Goal: Task Accomplishment & Management: Manage account settings

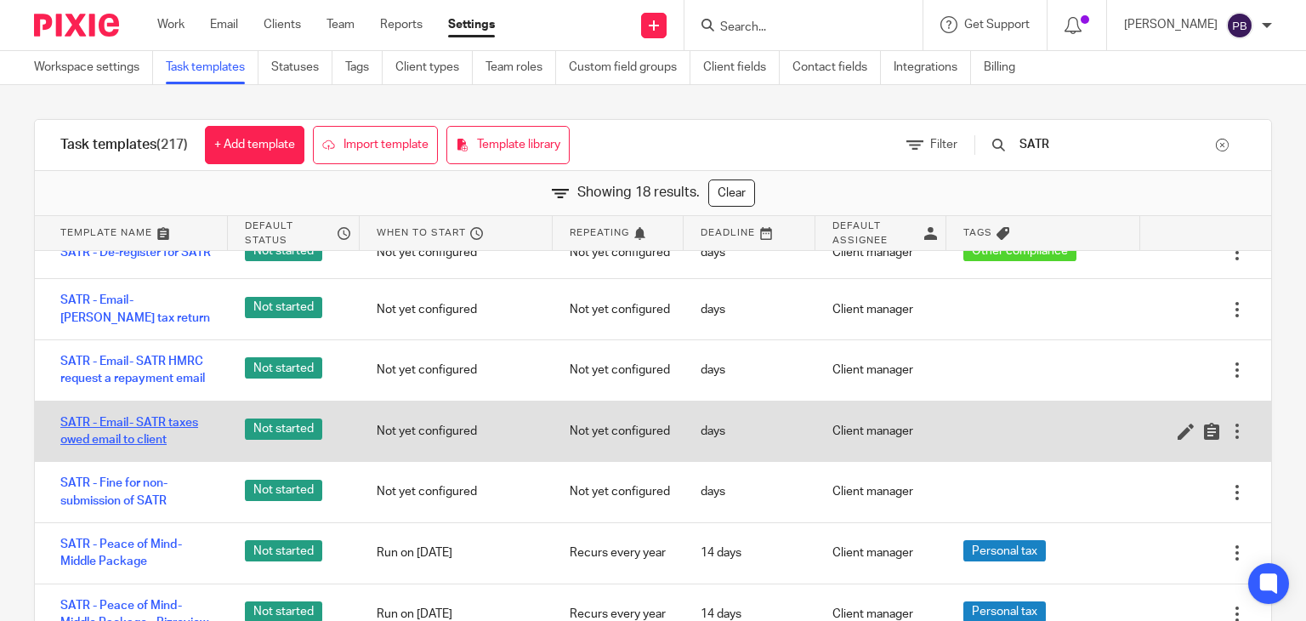
scroll to position [425, 0]
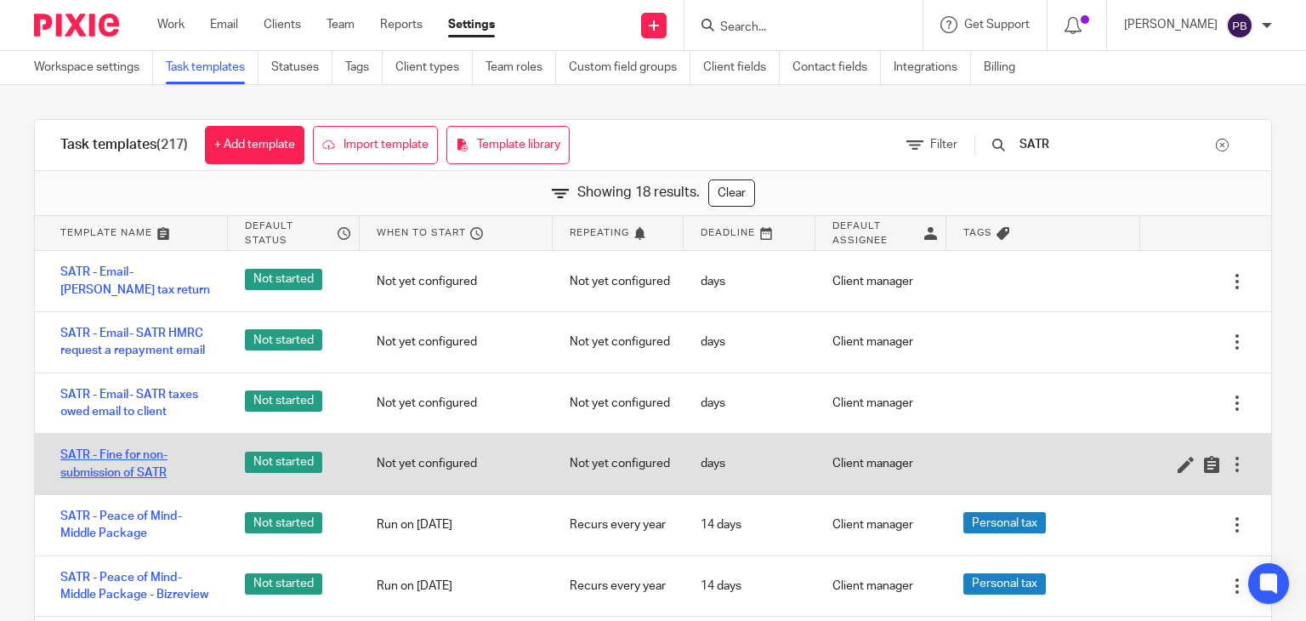
type input "SATR"
click at [119, 460] on link "SATR - Fine for non-submission of SATR" at bounding box center [135, 464] width 151 height 35
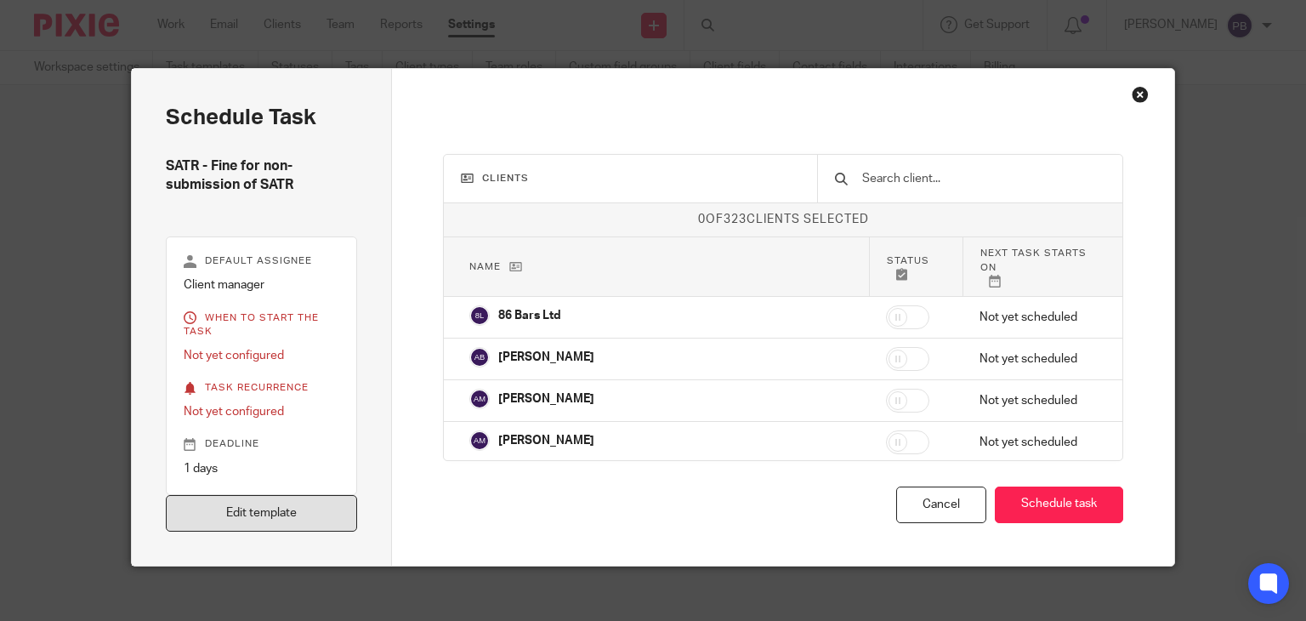
click at [287, 517] on link "Edit template" at bounding box center [262, 513] width 192 height 37
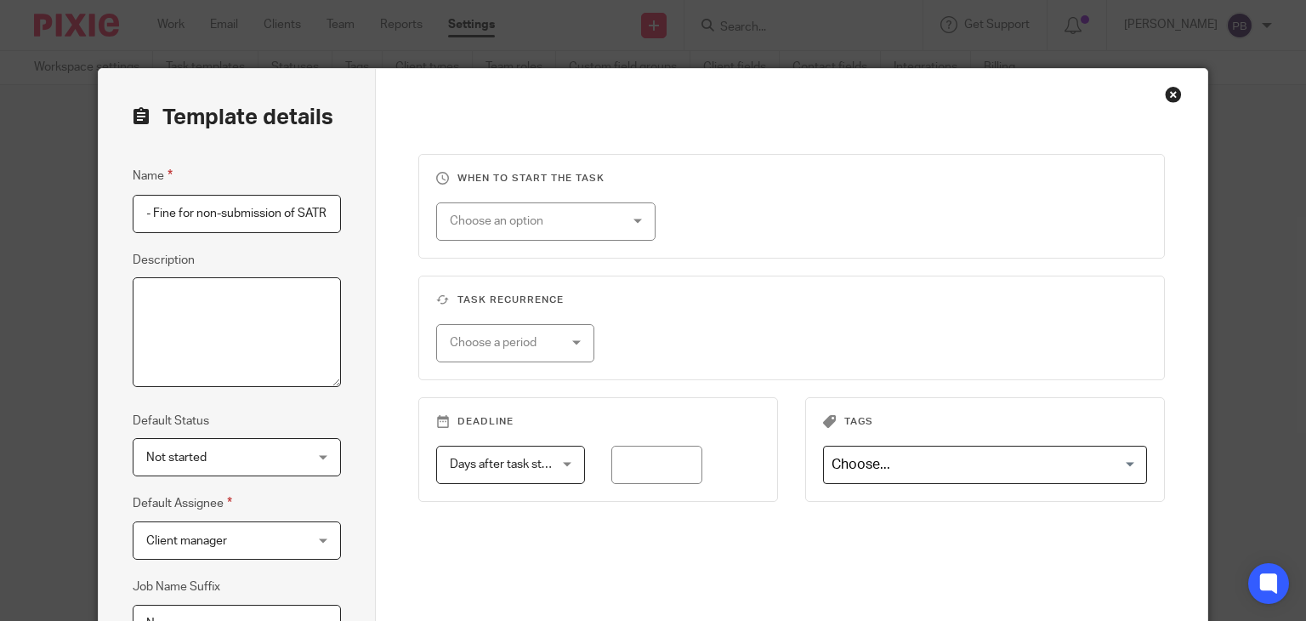
click at [156, 297] on textarea "Description" at bounding box center [237, 332] width 208 height 111
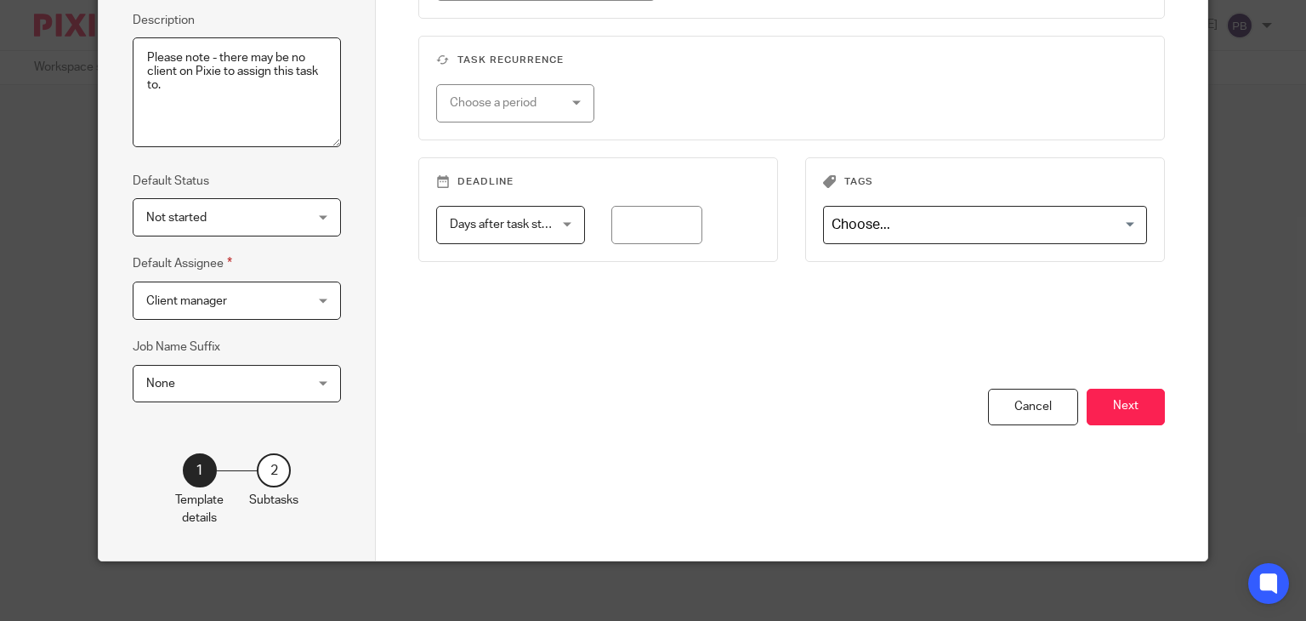
scroll to position [247, 0]
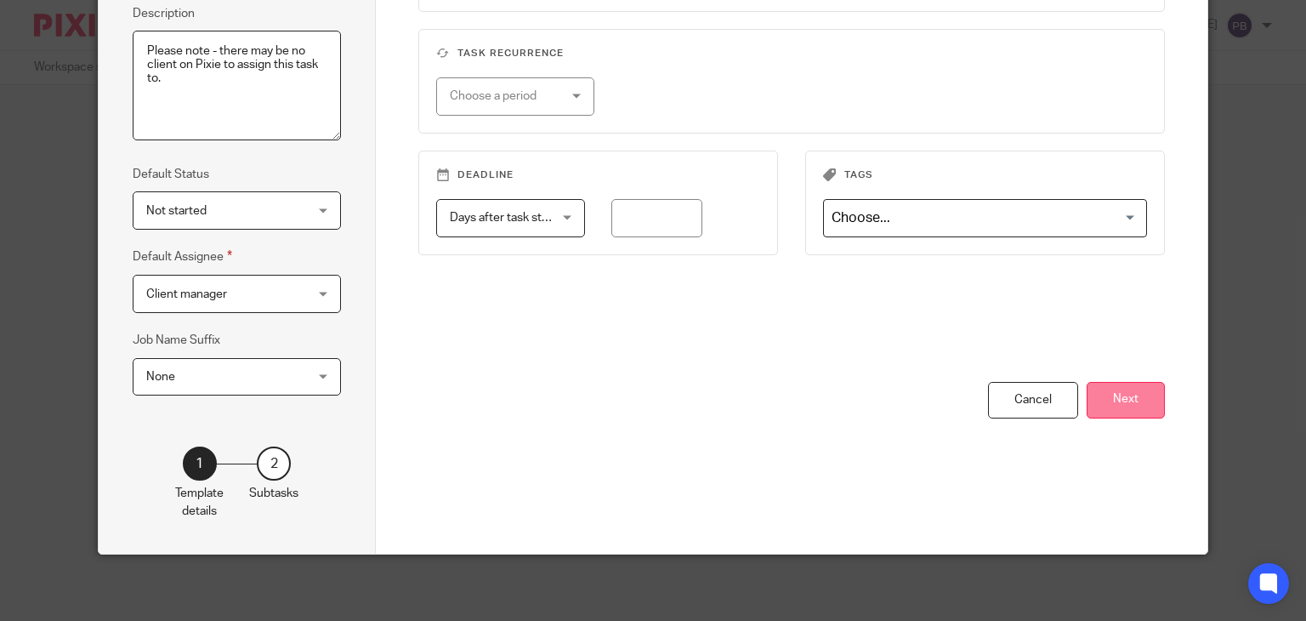
type textarea "Please note - there may be no client on Pixie to assign this task to."
click at [1126, 397] on button "Next" at bounding box center [1126, 400] width 78 height 37
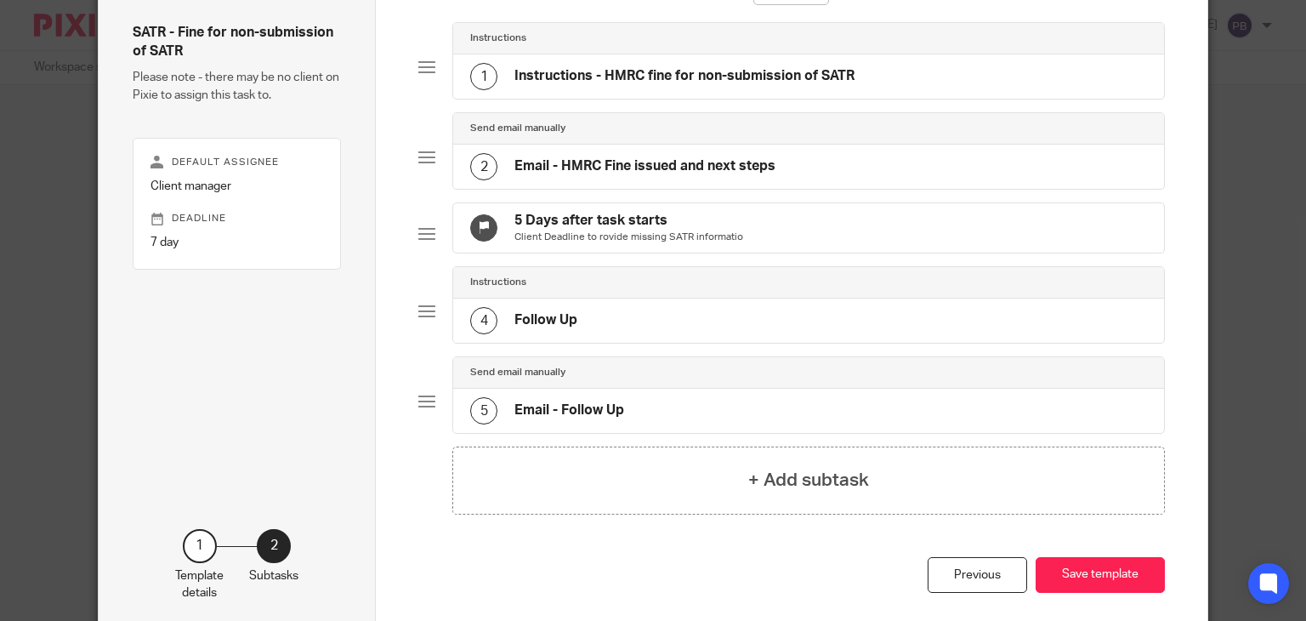
scroll to position [0, 0]
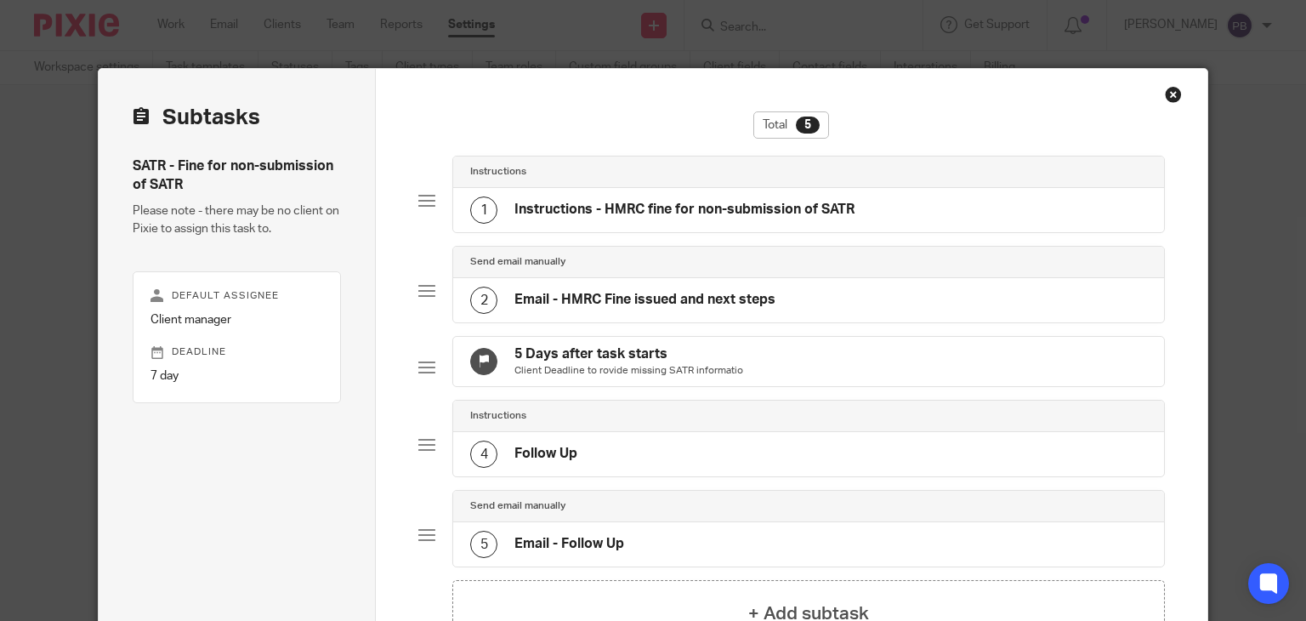
click at [660, 298] on h4 "Email - HMRC Fine issued and next steps" at bounding box center [645, 300] width 261 height 18
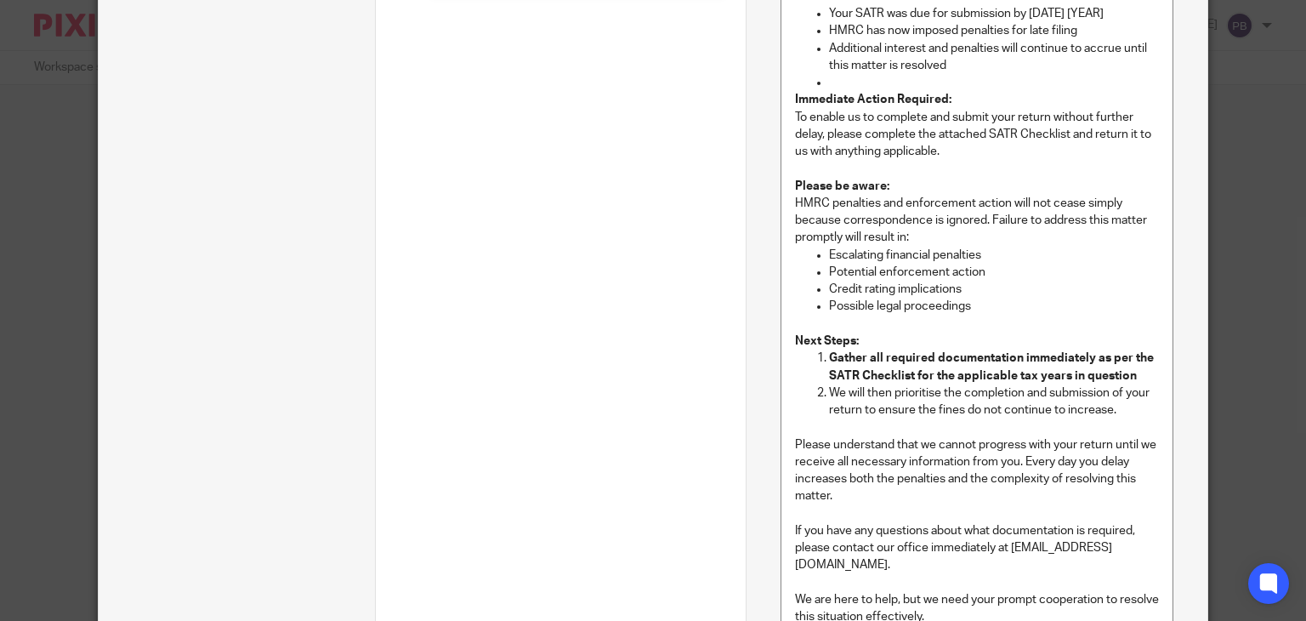
scroll to position [765, 0]
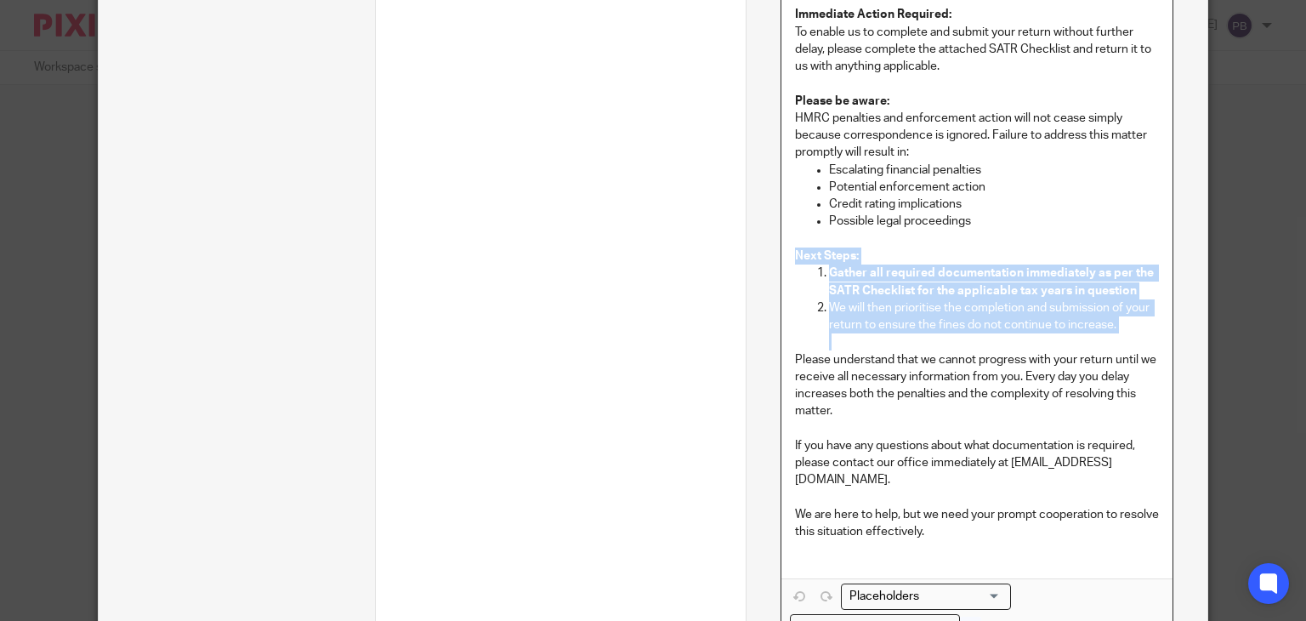
drag, startPoint x: 784, startPoint y: 253, endPoint x: 1124, endPoint y: 334, distance: 349.9
click at [1124, 334] on div "Hi [[Contact: First name]] , I am writing to inform you that we have received c…" at bounding box center [977, 156] width 391 height 844
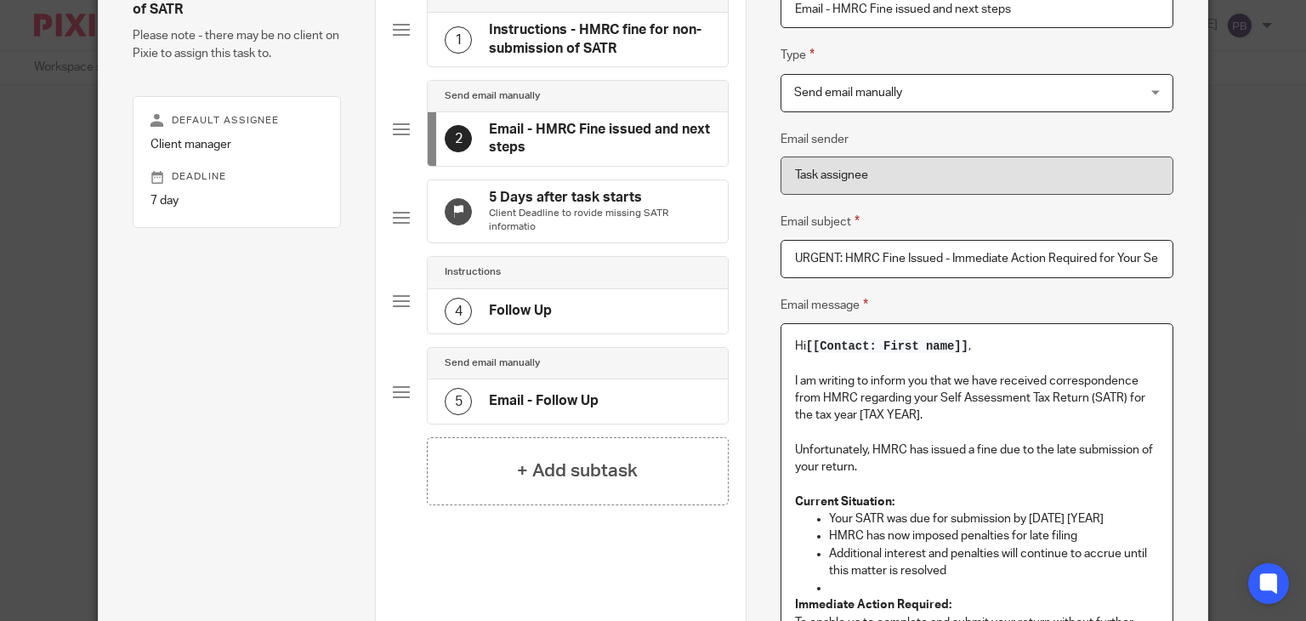
scroll to position [170, 0]
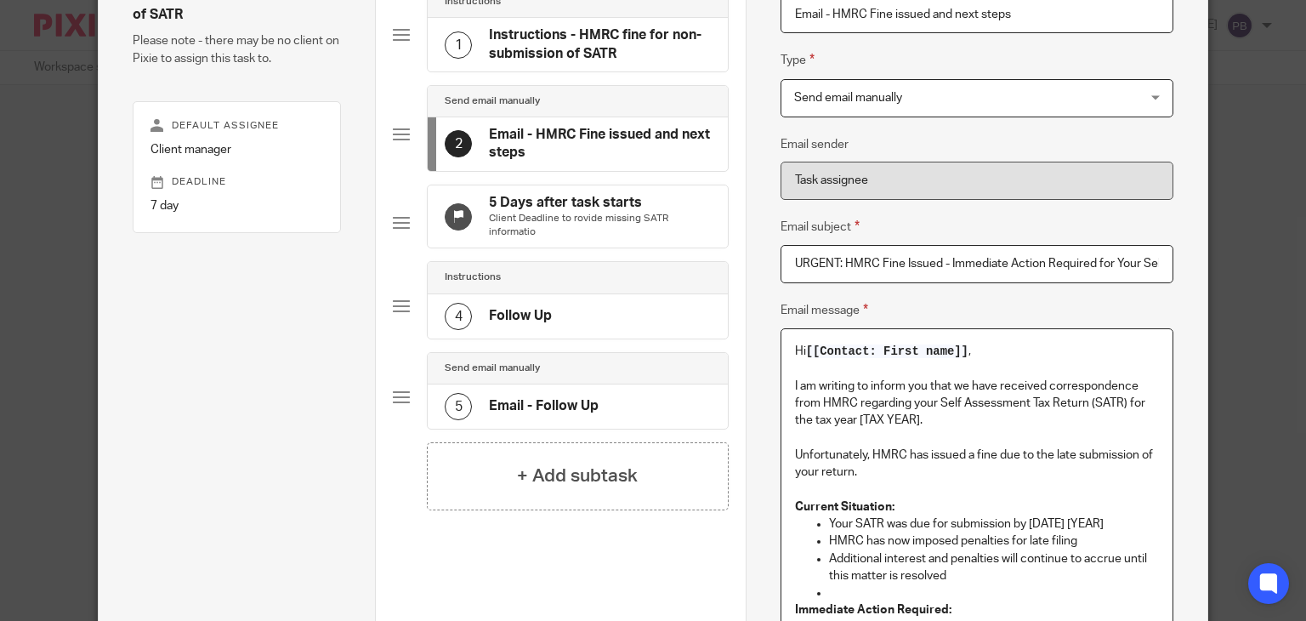
click at [964, 350] on p "Hi [[Contact: First name]] ," at bounding box center [977, 351] width 364 height 17
drag, startPoint x: 1014, startPoint y: 350, endPoint x: 1004, endPoint y: 351, distance: 10.3
click at [1004, 351] on p "Hi [add name - client unlikely to be on [PERSON_NAME]]," at bounding box center [977, 351] width 364 height 17
drag, startPoint x: 1016, startPoint y: 350, endPoint x: 800, endPoint y: 350, distance: 216.0
click at [800, 350] on p "Hi [add name - client unlikely to be on [PERSON_NAME]]," at bounding box center [977, 351] width 364 height 17
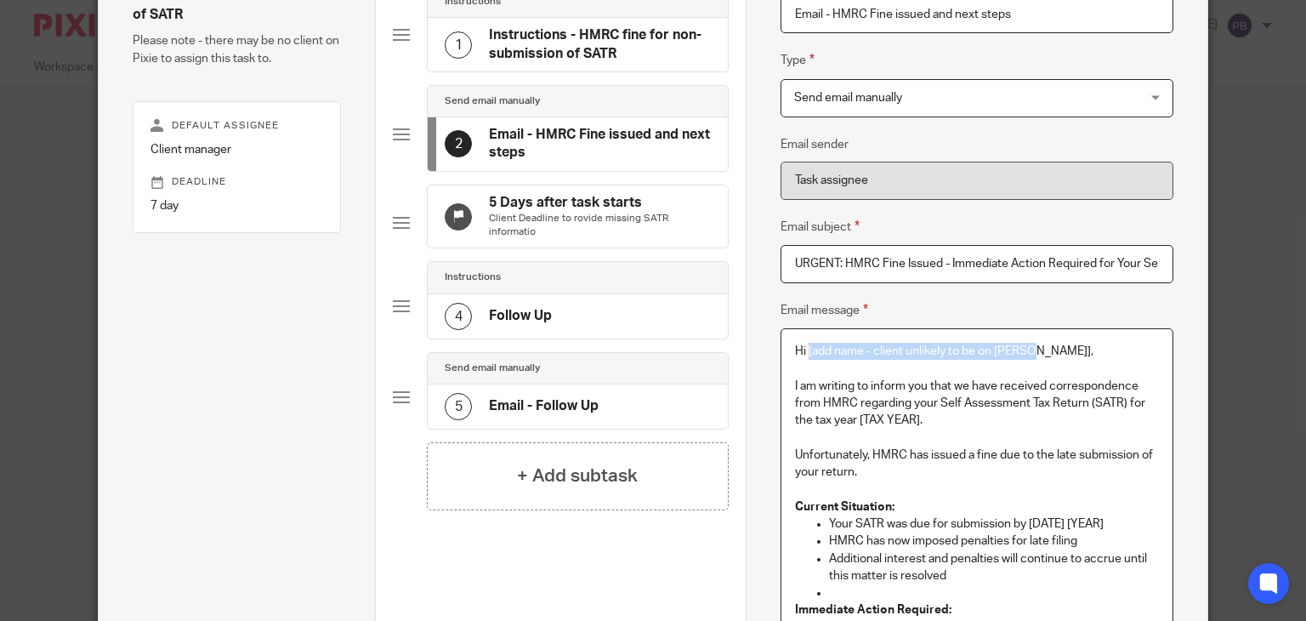
copy p "[add name - client unlikely to be on Pixie]"
click at [1126, 361] on p at bounding box center [977, 369] width 364 height 17
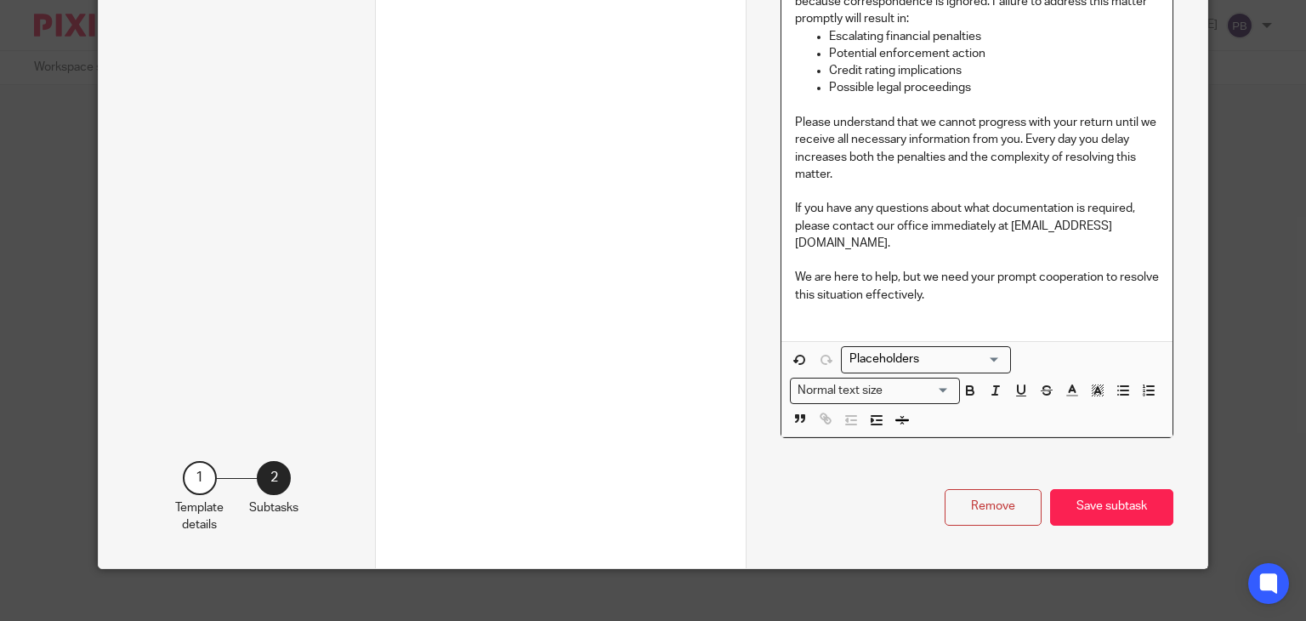
scroll to position [912, 0]
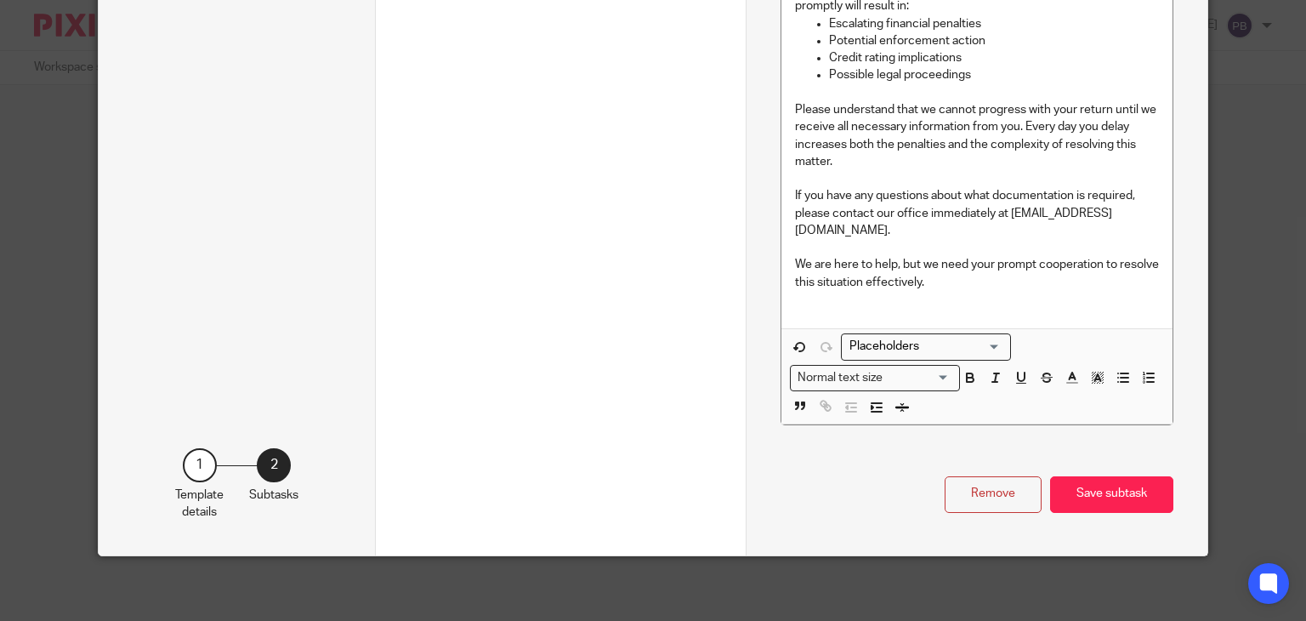
click at [1107, 481] on button "Save subtask" at bounding box center [1111, 494] width 123 height 37
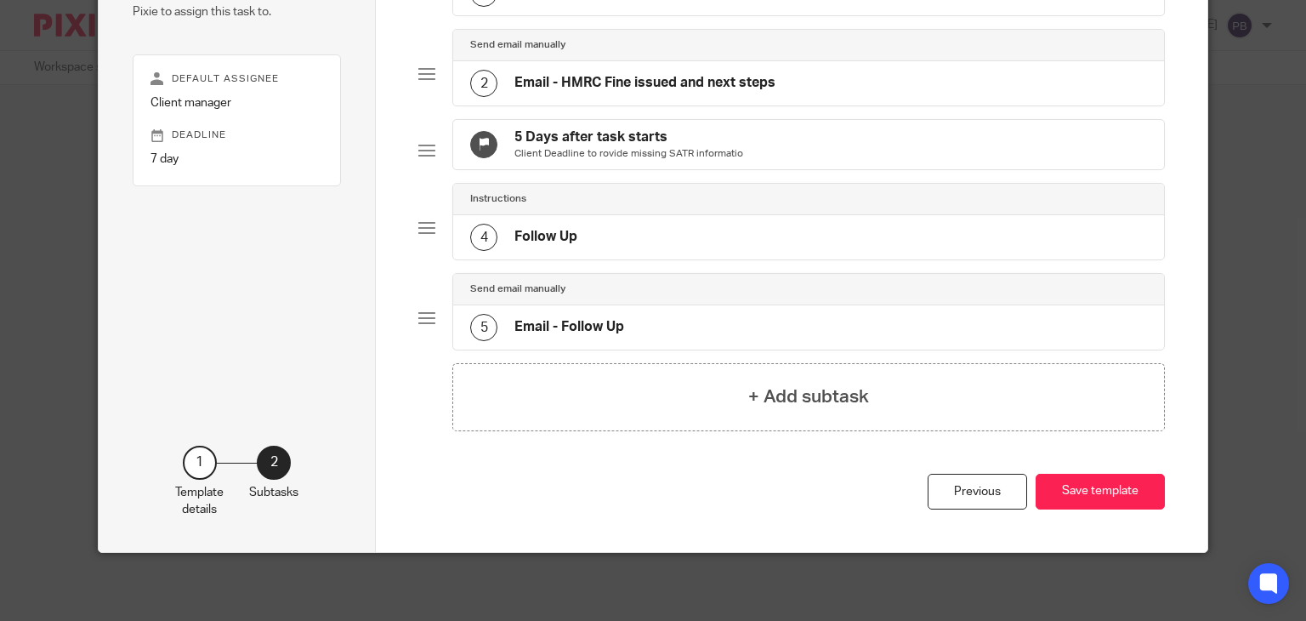
click at [556, 324] on h4 "Email - Follow Up" at bounding box center [570, 327] width 110 height 18
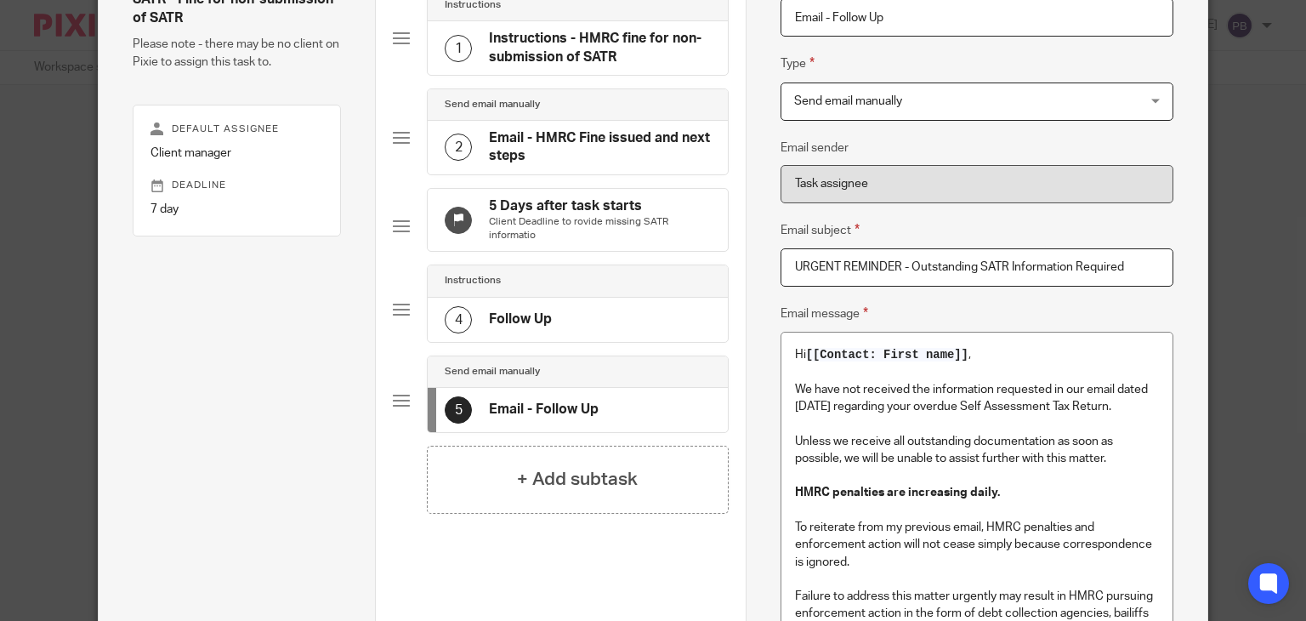
scroll to position [170, 0]
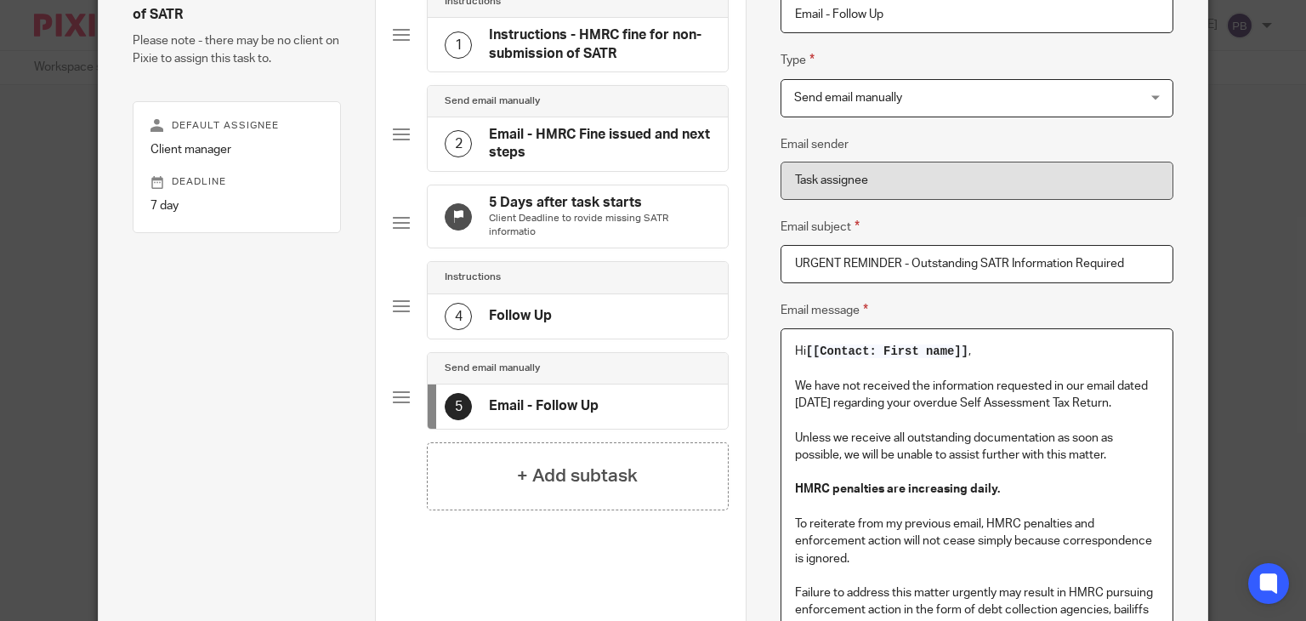
click at [963, 349] on span "[[Contact: First name]]" at bounding box center [887, 351] width 162 height 14
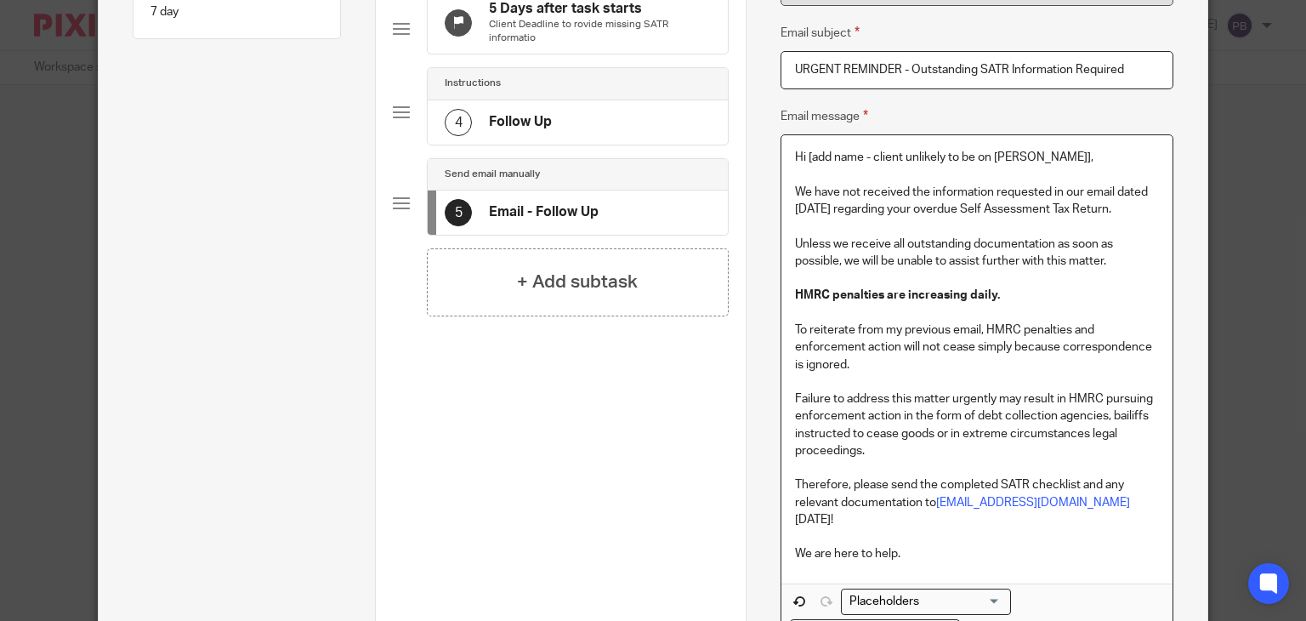
scroll to position [510, 0]
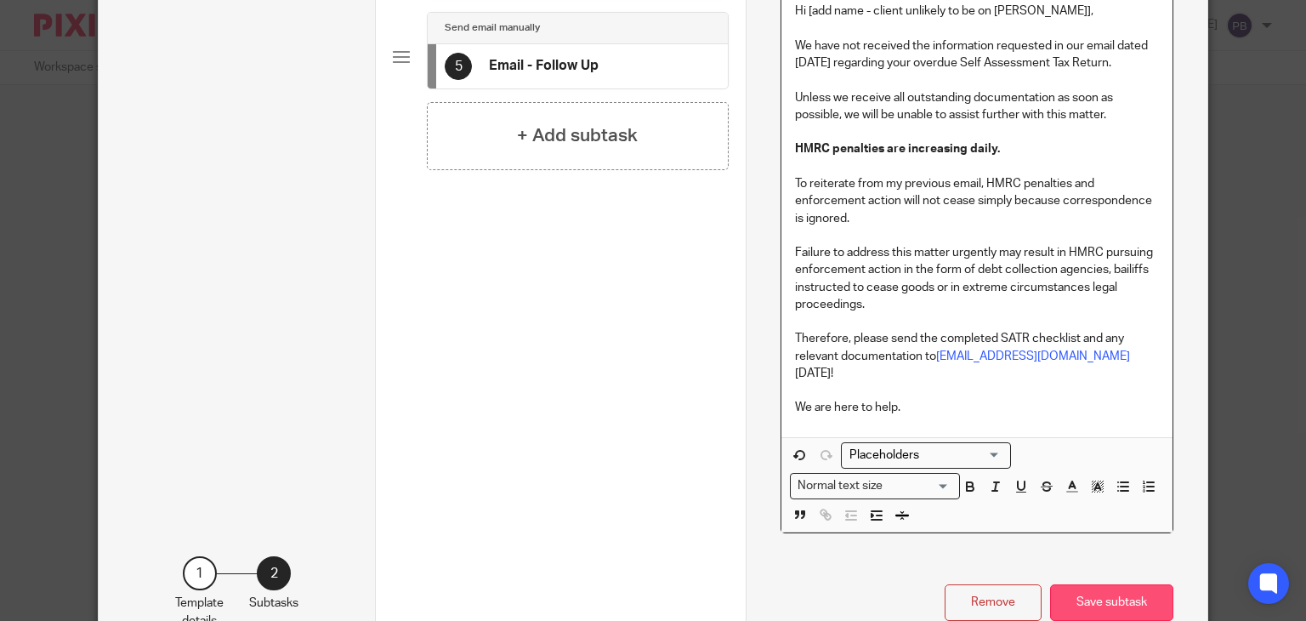
click at [1124, 584] on button "Save subtask" at bounding box center [1111, 602] width 123 height 37
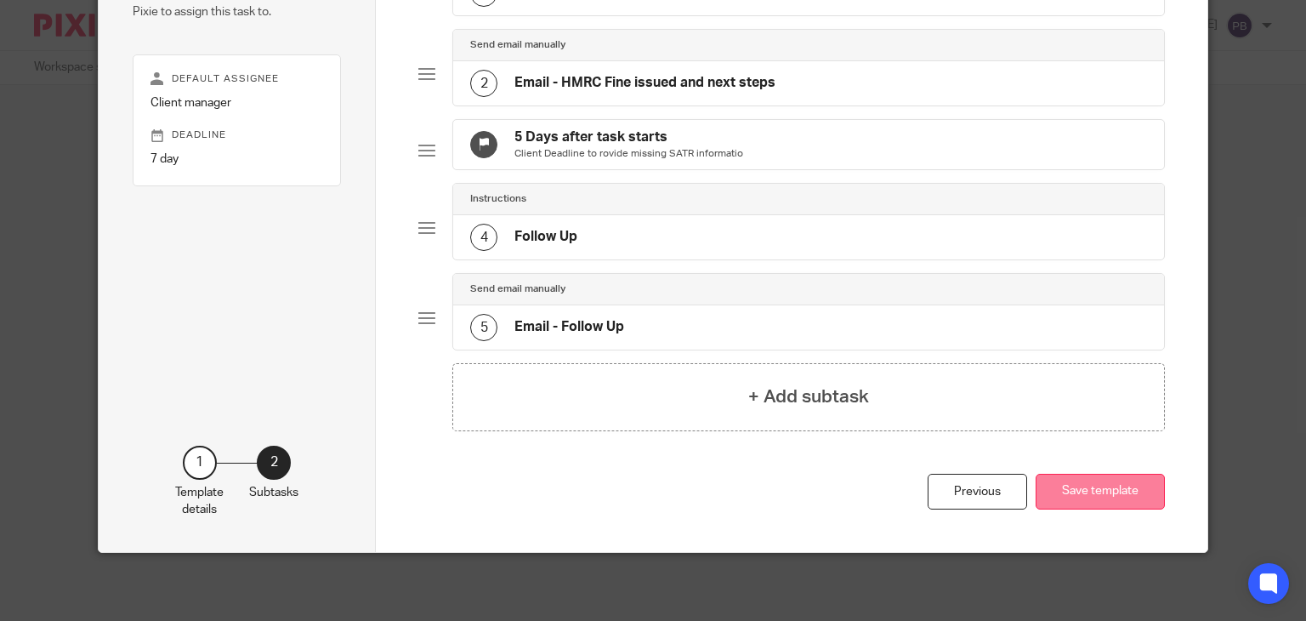
click at [1109, 497] on button "Save template" at bounding box center [1100, 492] width 129 height 37
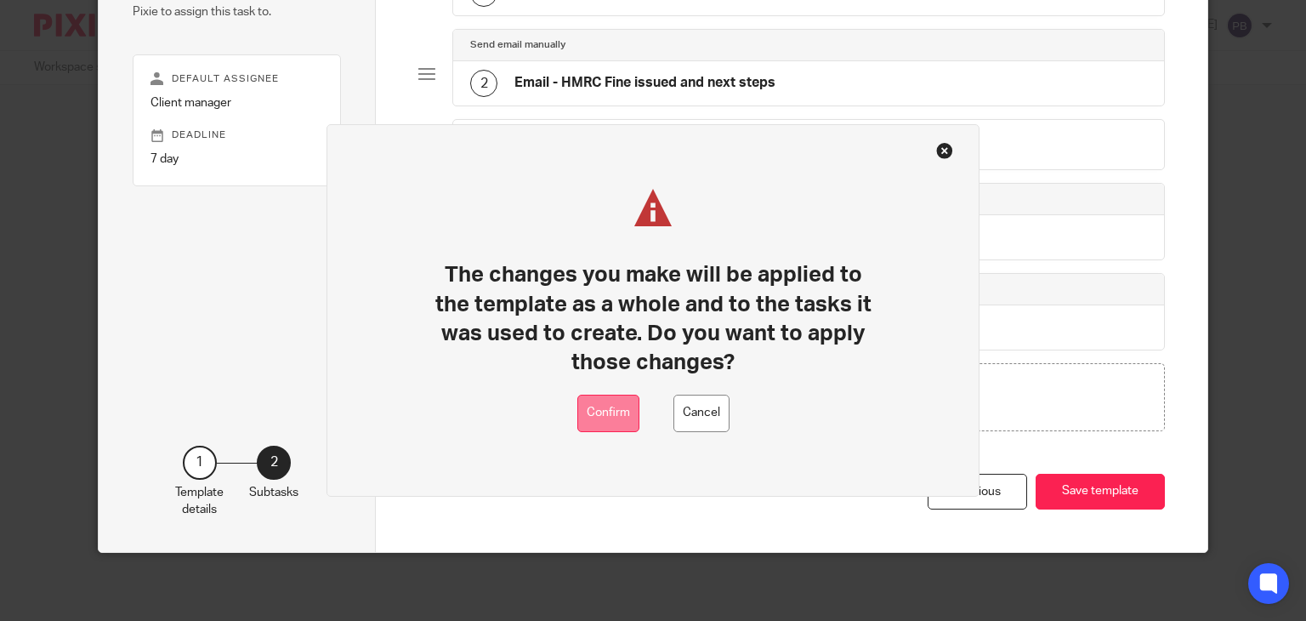
click at [610, 412] on button "Confirm" at bounding box center [608, 414] width 62 height 38
